Goal: Task Accomplishment & Management: Manage account settings

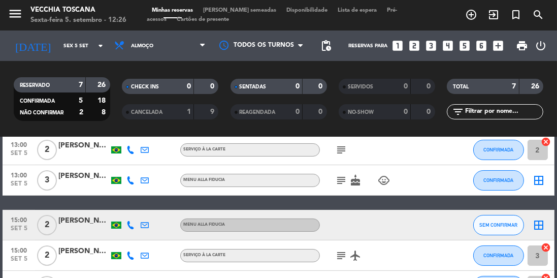
scroll to position [106, 0]
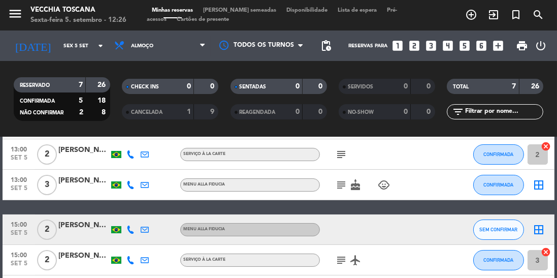
click at [541, 182] on icon "border_all" at bounding box center [539, 185] width 12 height 12
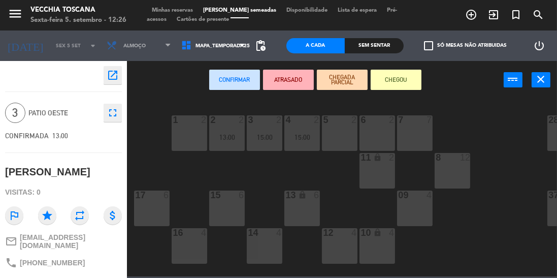
click at [193, 238] on div "16 4" at bounding box center [190, 233] width 36 height 10
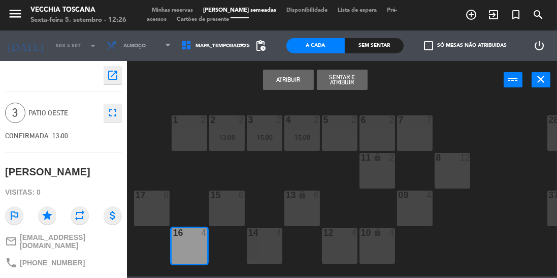
click at [350, 75] on button "Sentar e Atribuir" at bounding box center [342, 80] width 51 height 20
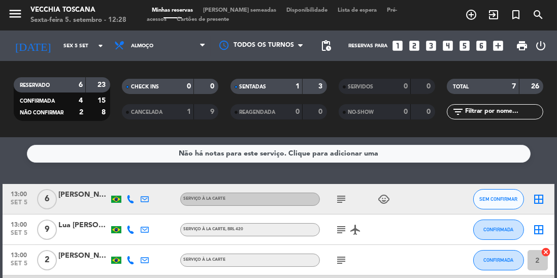
click at [94, 49] on icon "arrow_drop_down" at bounding box center [100, 46] width 12 height 12
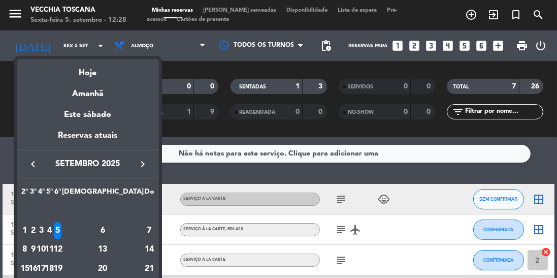
click at [61, 231] on div "5" at bounding box center [58, 230] width 8 height 17
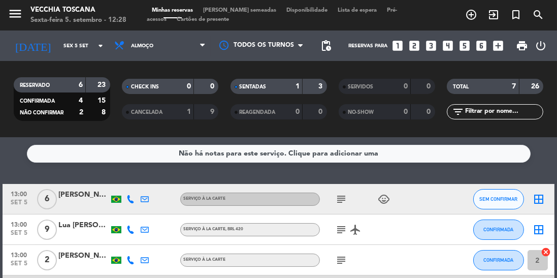
click at [336, 203] on icon "subject" at bounding box center [341, 199] width 12 height 12
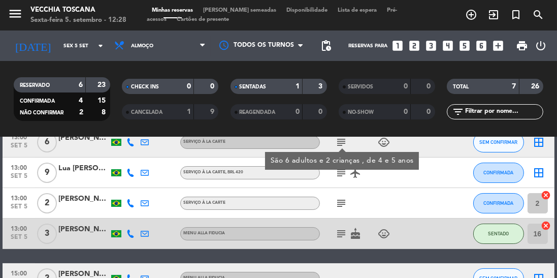
click at [379, 216] on div "subject" at bounding box center [362, 203] width 85 height 30
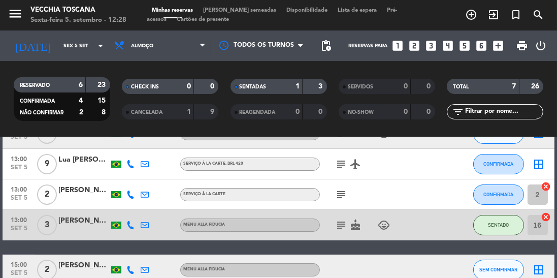
scroll to position [57, 0]
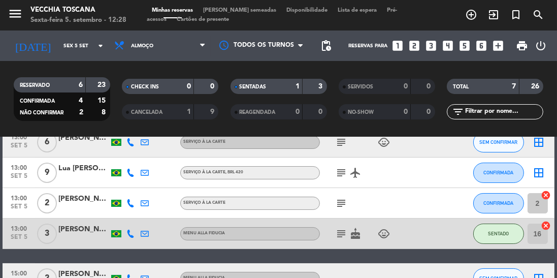
click at [337, 176] on icon "subject" at bounding box center [341, 172] width 12 height 12
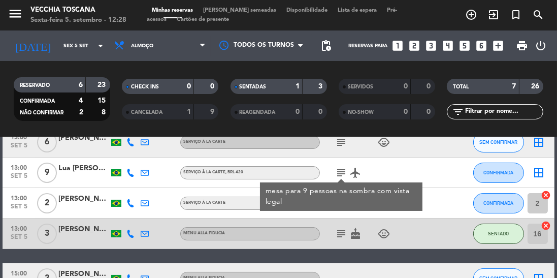
scroll to position [94, 0]
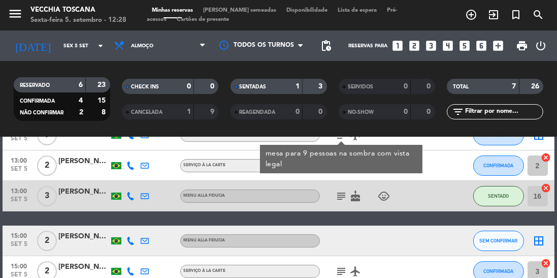
click at [366, 177] on div "subject" at bounding box center [362, 165] width 85 height 30
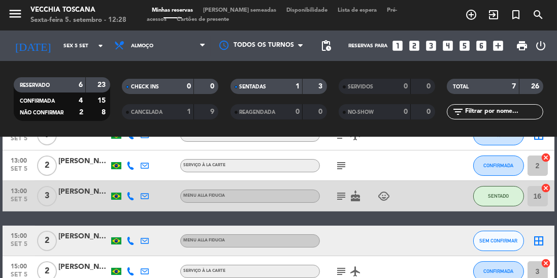
click at [340, 167] on icon "subject" at bounding box center [341, 165] width 12 height 12
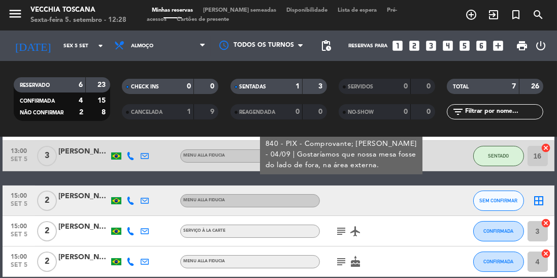
scroll to position [135, 0]
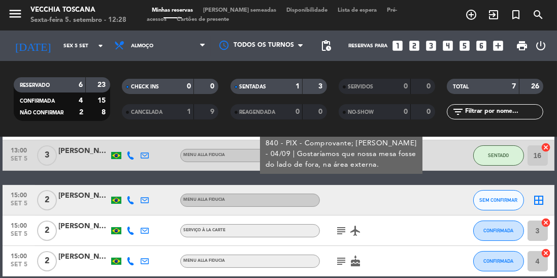
click at [335, 203] on div at bounding box center [362, 200] width 85 height 30
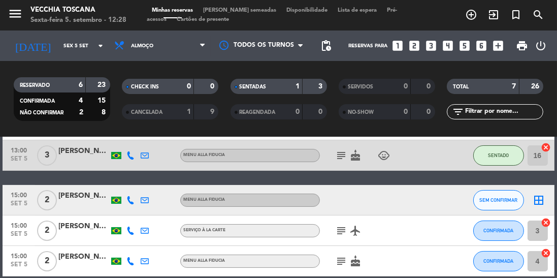
click at [339, 157] on icon "subject" at bounding box center [341, 155] width 12 height 12
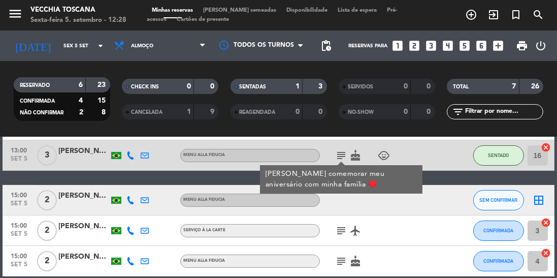
click at [338, 224] on icon "subject" at bounding box center [341, 230] width 12 height 12
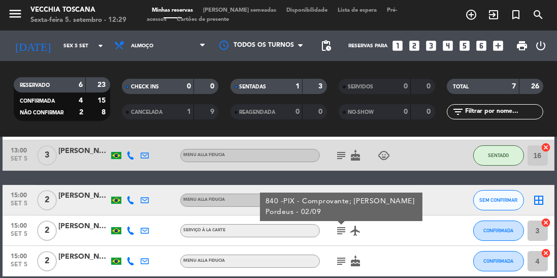
click at [339, 264] on icon "subject" at bounding box center [341, 261] width 12 height 12
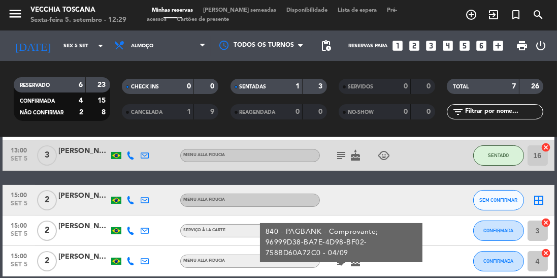
click at [92, 51] on input "Sex 5 set" at bounding box center [95, 46] width 75 height 16
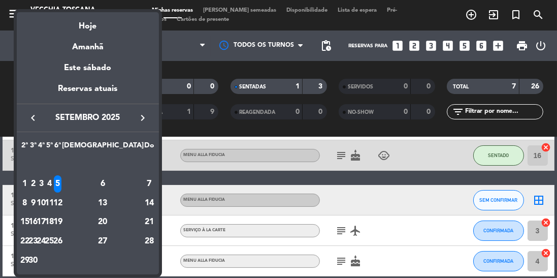
click at [124, 186] on div "6" at bounding box center [103, 183] width 74 height 17
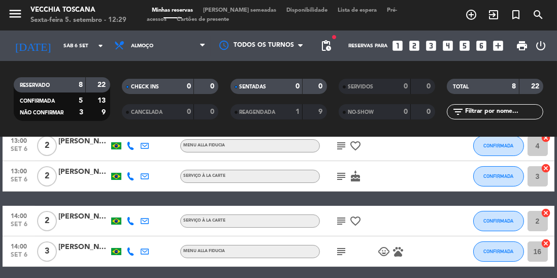
scroll to position [0, 0]
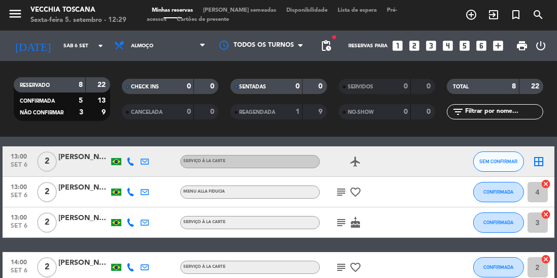
click at [339, 190] on icon "subject" at bounding box center [341, 192] width 12 height 12
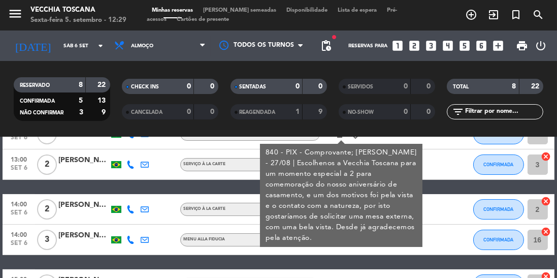
scroll to position [98, 0]
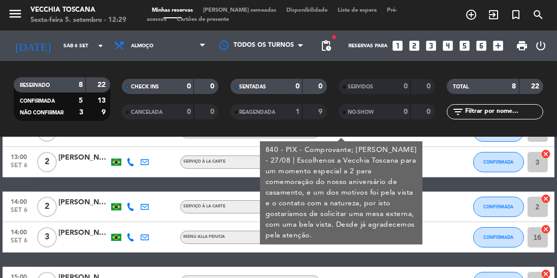
click at [273, 263] on div "13:00 [DATE] 2 [PERSON_NAME] à la carte airplanemode_active SEM CONFIRMAR borde…" at bounding box center [278, 229] width 551 height 286
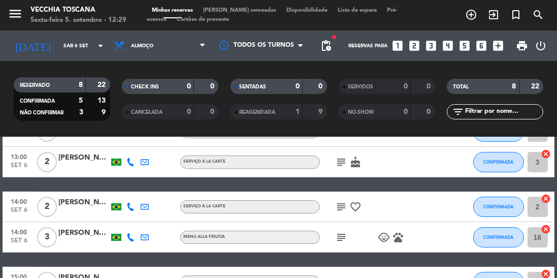
click at [337, 164] on icon "subject" at bounding box center [341, 162] width 12 height 12
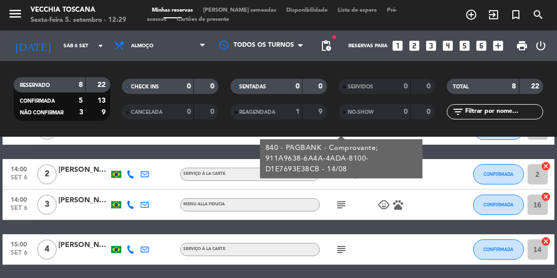
click at [338, 175] on icon "subject" at bounding box center [341, 174] width 12 height 12
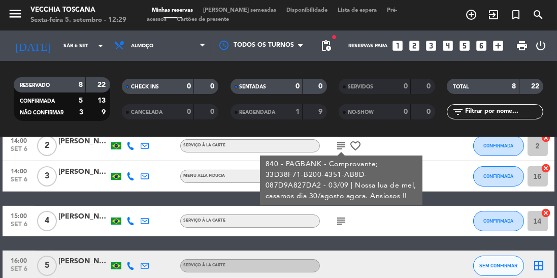
scroll to position [166, 0]
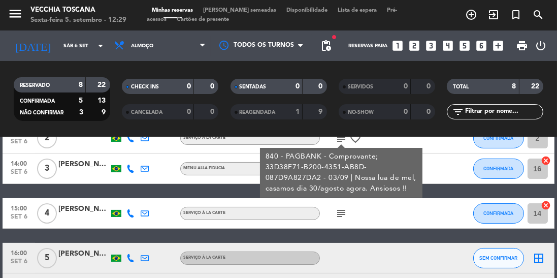
click at [318, 216] on div "Serviço à la carte" at bounding box center [250, 213] width 140 height 13
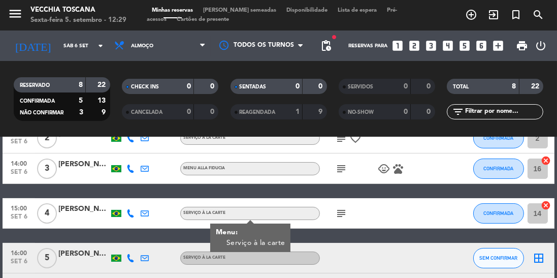
click at [338, 173] on icon "subject" at bounding box center [341, 168] width 12 height 12
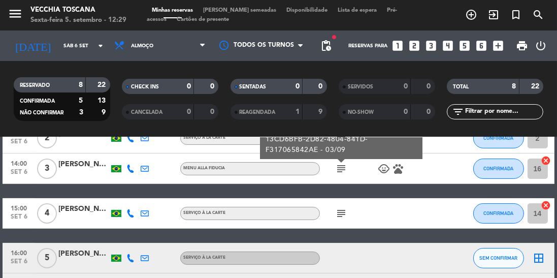
click at [323, 222] on div "subject" at bounding box center [362, 213] width 85 height 30
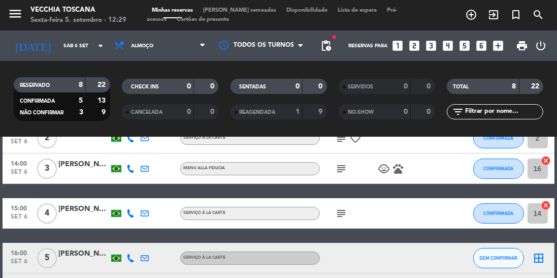
click at [333, 226] on div "subject" at bounding box center [362, 213] width 85 height 30
click at [338, 213] on icon "subject" at bounding box center [341, 213] width 12 height 12
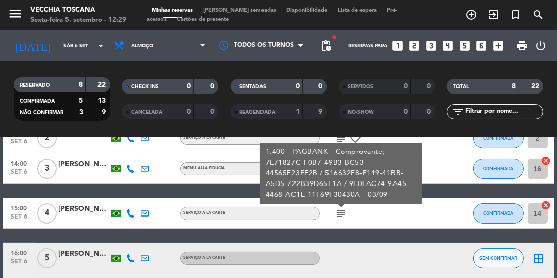
scroll to position [194, 0]
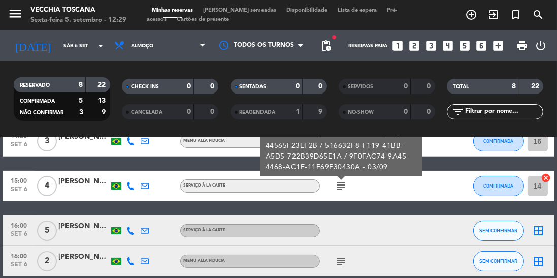
click at [343, 263] on icon "subject" at bounding box center [341, 261] width 12 height 12
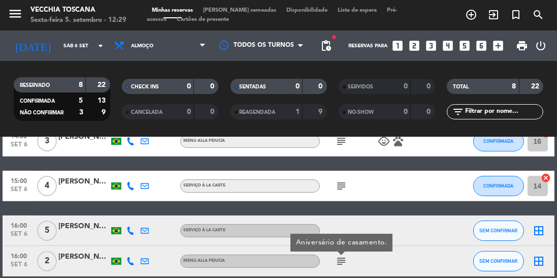
click at [79, 51] on input "Sáb 6 set" at bounding box center [95, 46] width 75 height 16
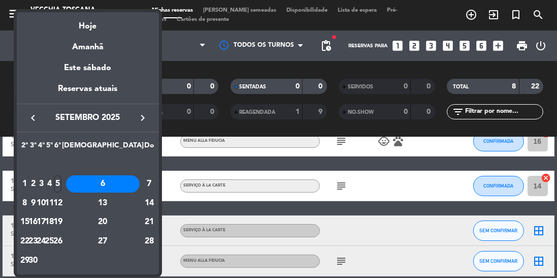
click at [144, 185] on div "7" at bounding box center [149, 183] width 10 height 17
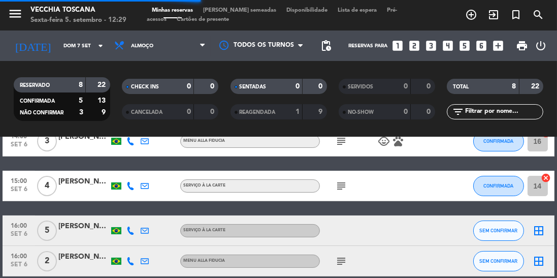
scroll to position [0, 0]
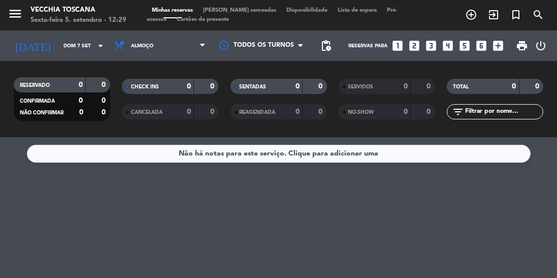
click at [102, 52] on input "Dom 7 set" at bounding box center [95, 46] width 75 height 16
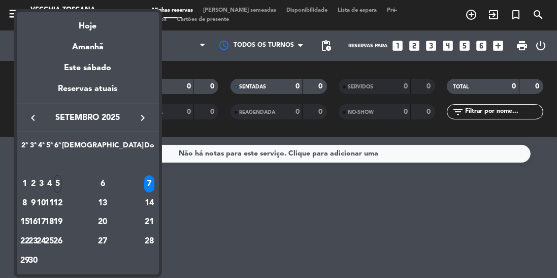
click at [25, 211] on td "8" at bounding box center [25, 202] width 8 height 19
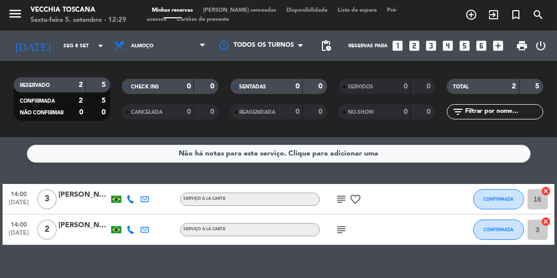
click at [96, 48] on icon "arrow_drop_down" at bounding box center [100, 46] width 12 height 12
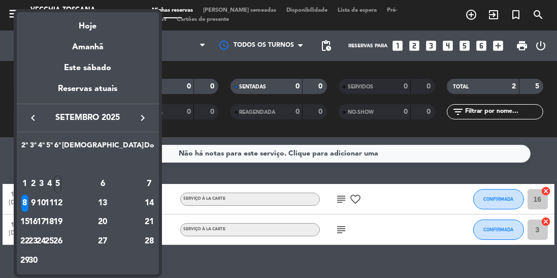
click at [61, 185] on div "5" at bounding box center [58, 183] width 8 height 17
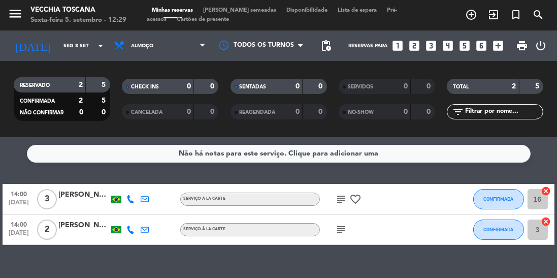
type input "Sex 5 set"
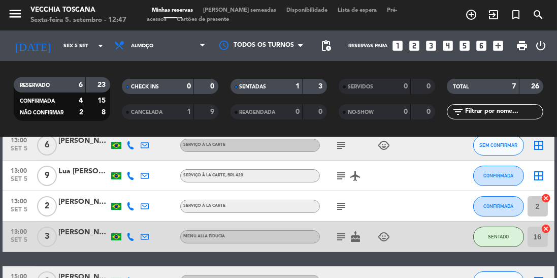
scroll to position [55, 0]
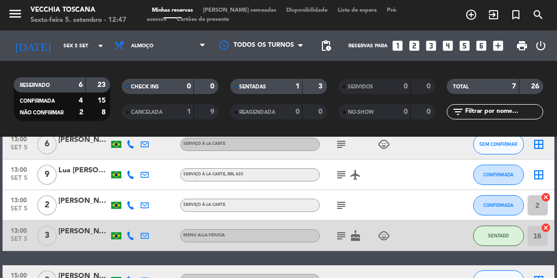
click at [341, 206] on icon "subject" at bounding box center [341, 205] width 12 height 12
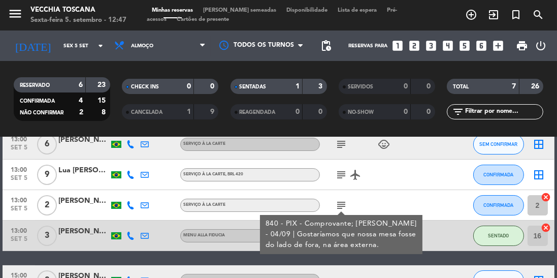
click at [345, 208] on icon "subject" at bounding box center [341, 205] width 12 height 12
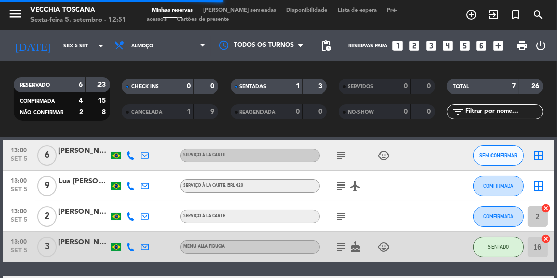
scroll to position [45, 0]
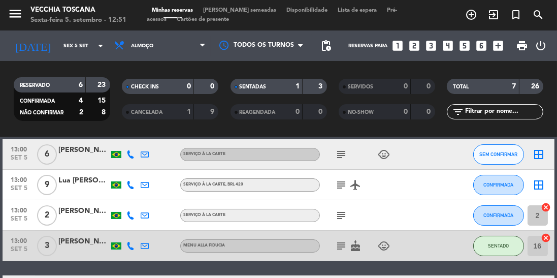
click at [339, 220] on icon "subject" at bounding box center [341, 215] width 12 height 12
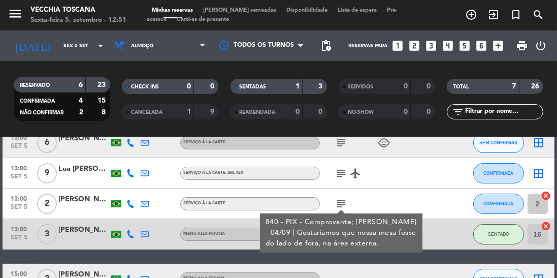
scroll to position [57, 0]
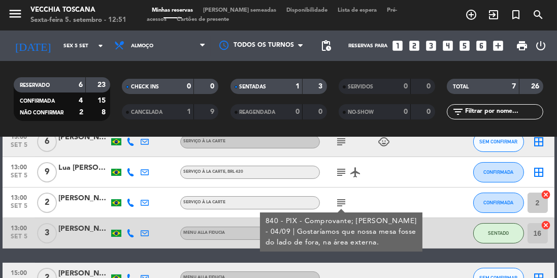
click at [545, 193] on icon "cancel" at bounding box center [546, 194] width 10 height 10
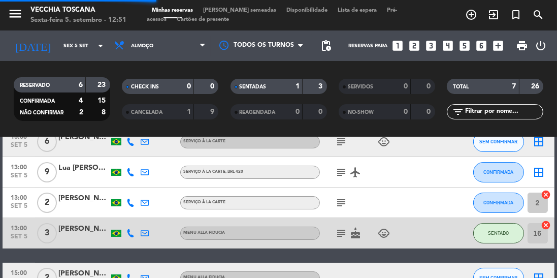
click at [549, 194] on icon "cancel" at bounding box center [546, 194] width 10 height 10
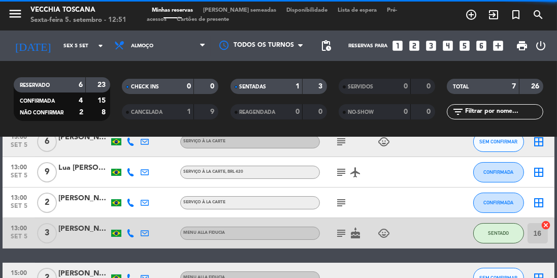
click at [551, 194] on div "border_all" at bounding box center [539, 202] width 30 height 30
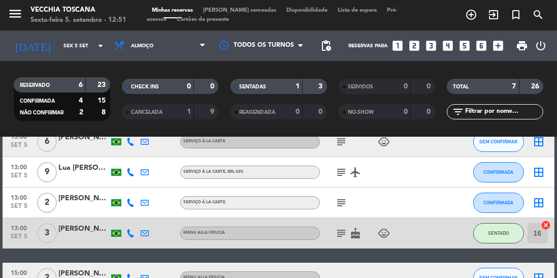
click at [541, 201] on icon "border_all" at bounding box center [539, 202] width 12 height 12
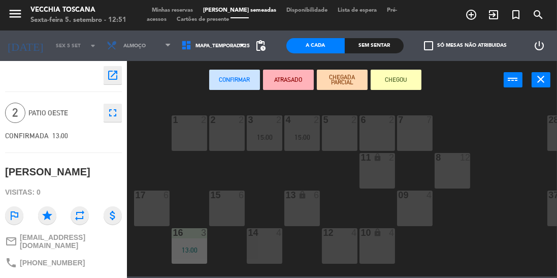
click at [266, 135] on div "15:00" at bounding box center [265, 136] width 36 height 7
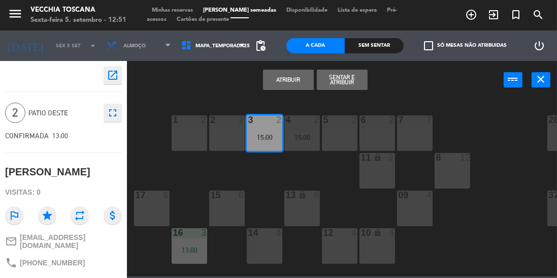
click at [444, 93] on div "Atribuir Sentar e Atribuir power_input close" at bounding box center [315, 80] width 377 height 39
